Goal: Use online tool/utility: Utilize a website feature to perform a specific function

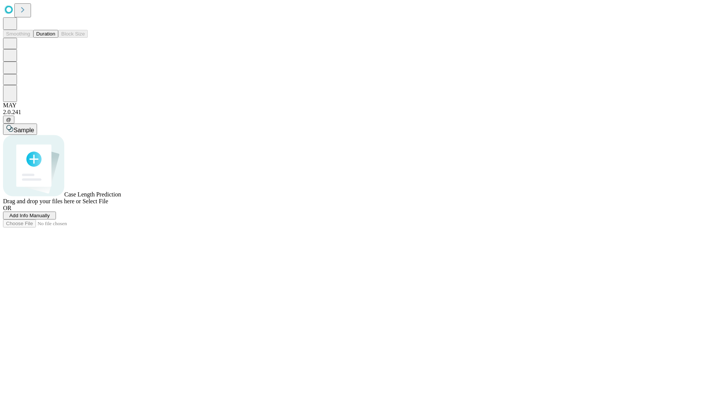
click at [55, 38] on button "Duration" at bounding box center [45, 34] width 25 height 8
click at [50, 219] on span "Add Info Manually" at bounding box center [29, 216] width 40 height 6
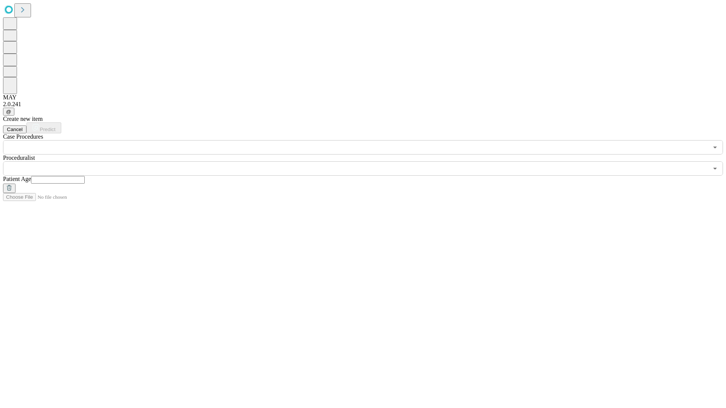
click at [85, 176] on input "text" at bounding box center [58, 180] width 54 height 8
type input "**"
click at [368, 161] on input "text" at bounding box center [355, 168] width 705 height 14
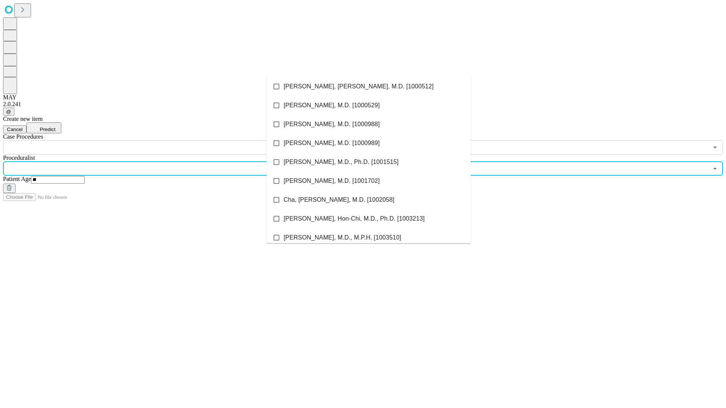
click at [369, 87] on li "[PERSON_NAME], [PERSON_NAME], M.D. [1000512]" at bounding box center [369, 86] width 204 height 19
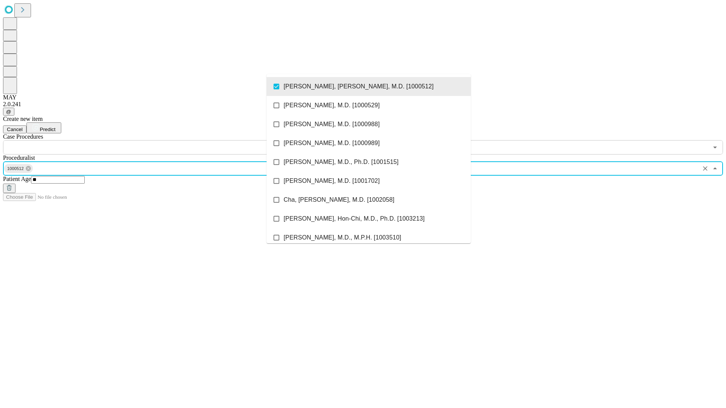
click at [159, 140] on input "text" at bounding box center [355, 147] width 705 height 14
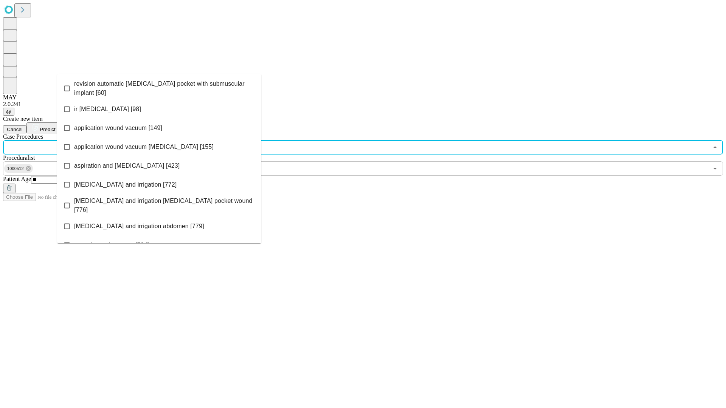
click at [159, 87] on span "revision automatic [MEDICAL_DATA] pocket with submuscular implant [60]" at bounding box center [164, 88] width 181 height 18
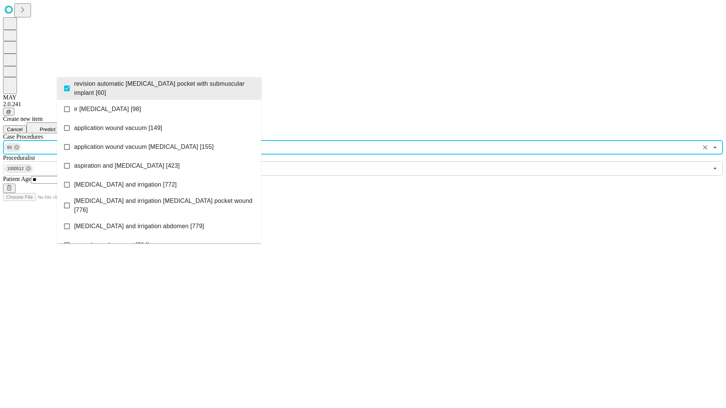
click at [55, 127] on span "Predict" at bounding box center [48, 130] width 16 height 6
